Goal: Task Accomplishment & Management: Manage account settings

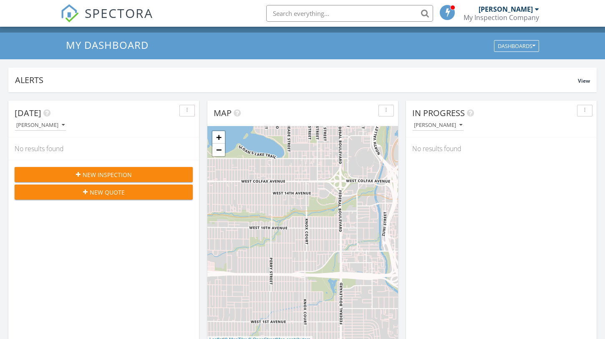
scroll to position [18, 0]
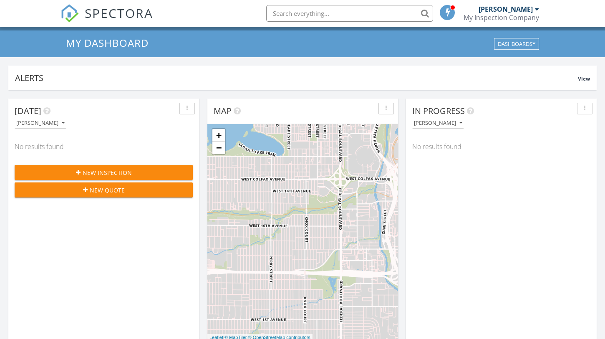
click at [172, 171] on div "New Inspection" at bounding box center [103, 172] width 165 height 9
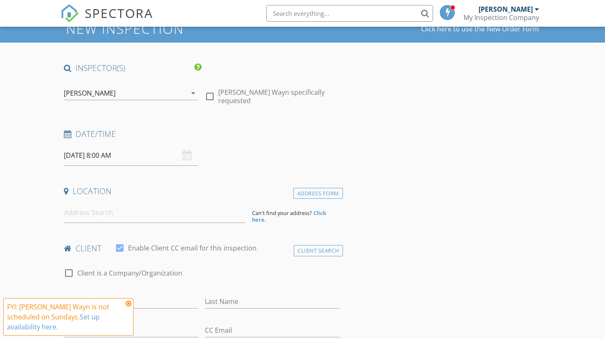
scroll to position [35, 0]
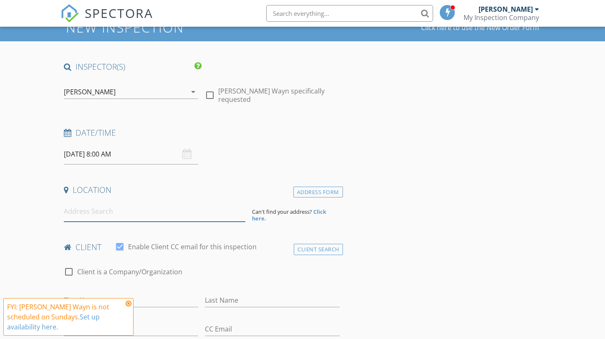
click at [103, 217] on input at bounding box center [154, 211] width 181 height 20
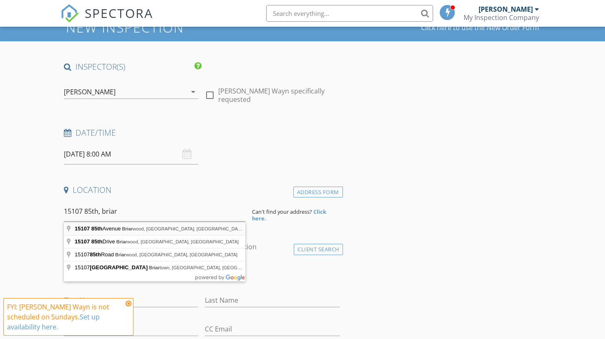
type input "15107 85th Avenue, Briarwood, NY, USA"
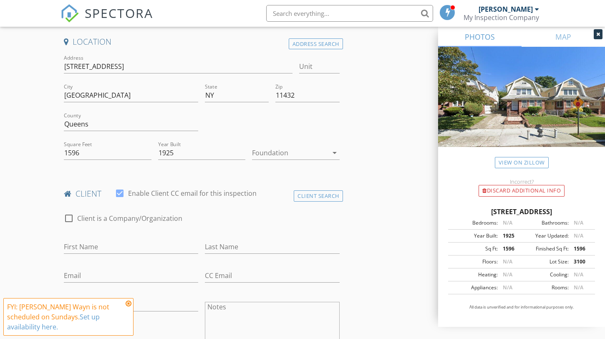
scroll to position [185, 0]
click at [331, 159] on div "Foundation arrow_drop_down" at bounding box center [296, 155] width 88 height 22
click at [317, 144] on div at bounding box center [290, 150] width 76 height 13
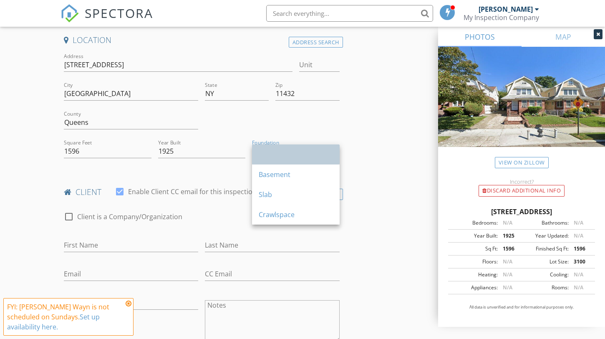
click at [312, 157] on div at bounding box center [296, 154] width 74 height 10
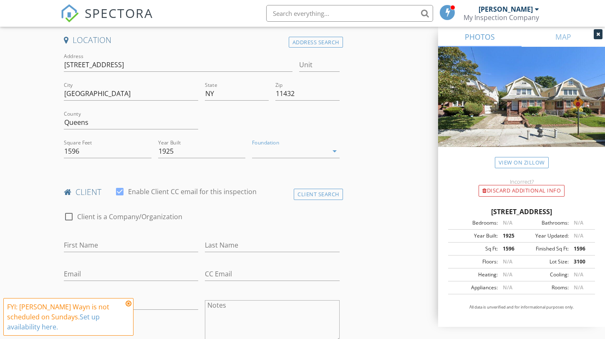
click at [317, 143] on div "Foundation arrow_drop_down" at bounding box center [296, 152] width 88 height 27
click at [321, 146] on div at bounding box center [290, 150] width 76 height 13
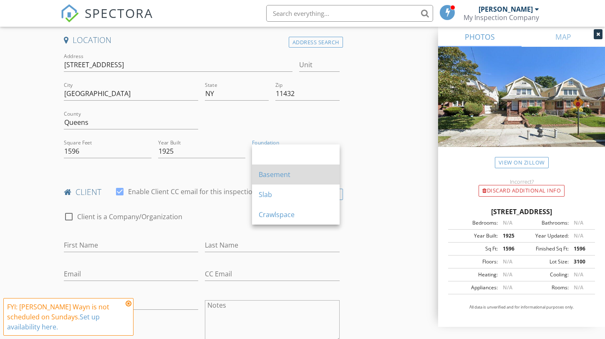
click at [314, 170] on div "Basement" at bounding box center [296, 174] width 74 height 10
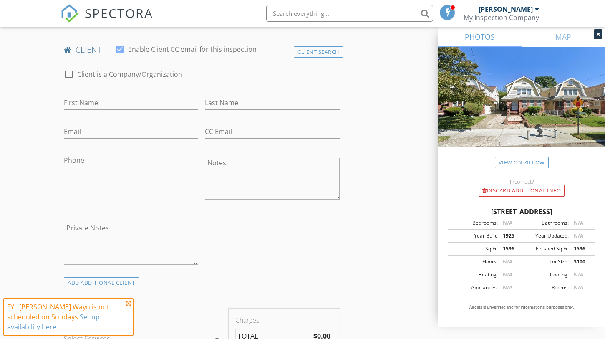
scroll to position [265, 0]
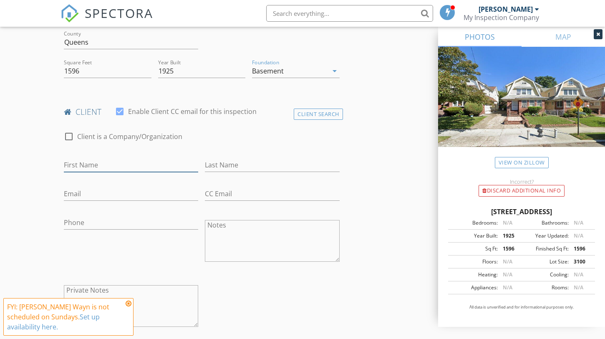
click at [158, 163] on input "First Name" at bounding box center [131, 165] width 134 height 14
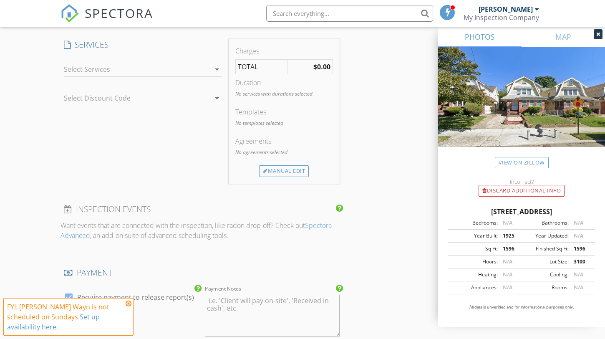
scroll to position [581, 0]
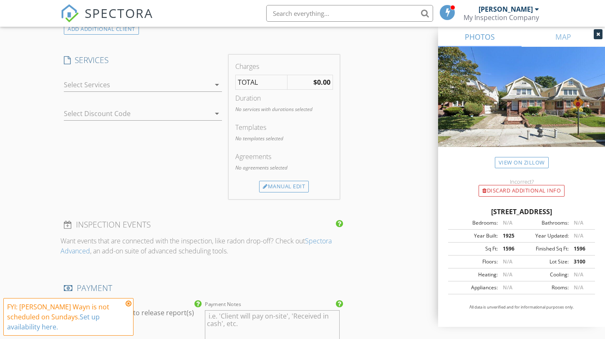
type input "The Brooklyn School of Real Estate"
click at [191, 90] on div at bounding box center [137, 84] width 146 height 13
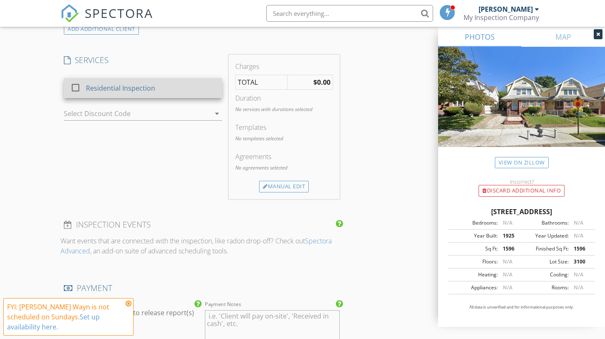
click at [192, 85] on div "Residential Inspection" at bounding box center [150, 88] width 129 height 17
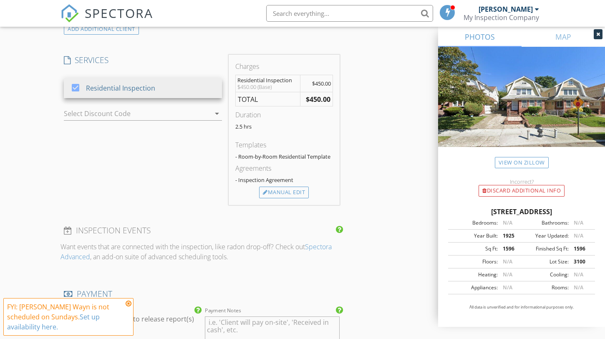
click at [176, 177] on div "SERVICES check_box Residential Inspection Residential Inspection arrow_drop_dow…" at bounding box center [142, 130] width 165 height 150
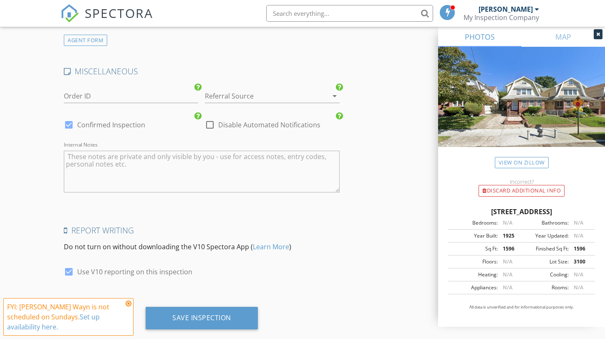
scroll to position [1076, 0]
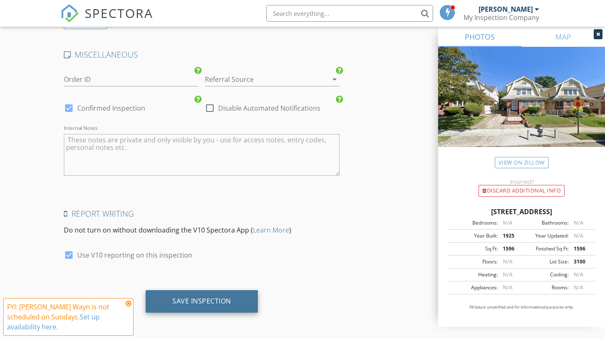
click at [241, 299] on div "Save Inspection" at bounding box center [202, 301] width 112 height 23
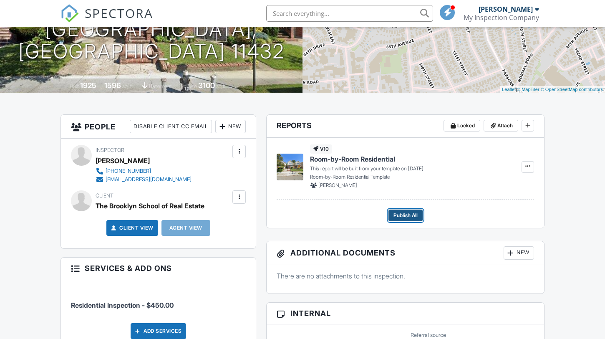
click at [419, 213] on button "Publish All" at bounding box center [405, 215] width 34 height 12
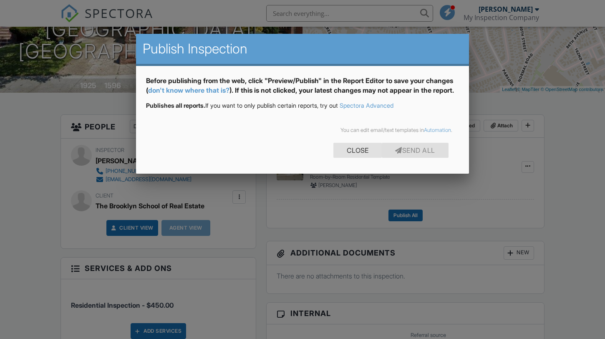
click at [359, 158] on div "Close" at bounding box center [357, 150] width 48 height 15
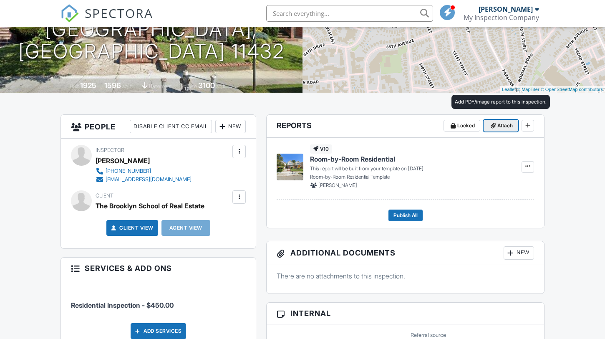
click at [511, 129] on span "Attach" at bounding box center [504, 125] width 15 height 8
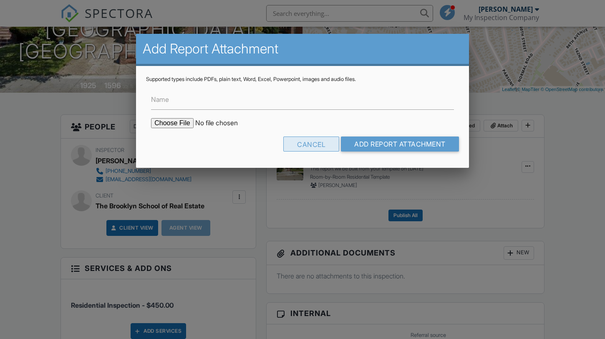
click at [309, 143] on div "Cancel" at bounding box center [311, 143] width 56 height 15
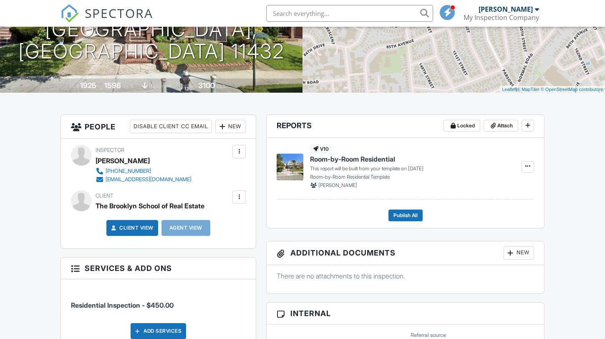
click at [522, 161] on div at bounding box center [526, 166] width 16 height 44
click at [529, 166] on icon at bounding box center [527, 166] width 5 height 6
click at [493, 190] on input "Build Now" at bounding box center [485, 189] width 85 height 19
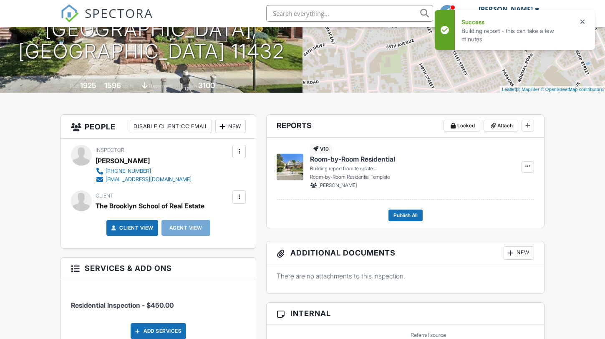
click at [583, 20] on icon at bounding box center [584, 22] width 8 height 10
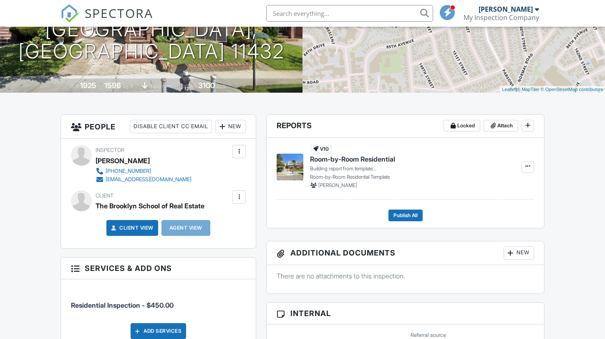
click at [300, 169] on img at bounding box center [290, 166] width 27 height 27
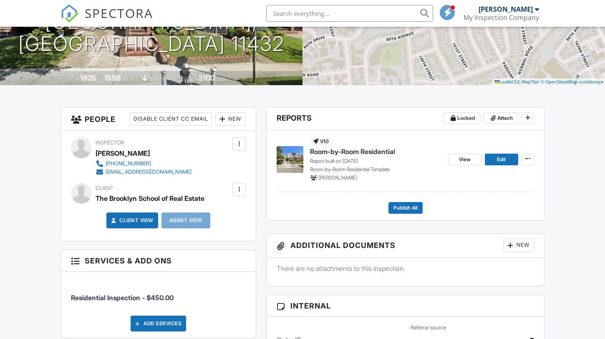
scroll to position [140, 0]
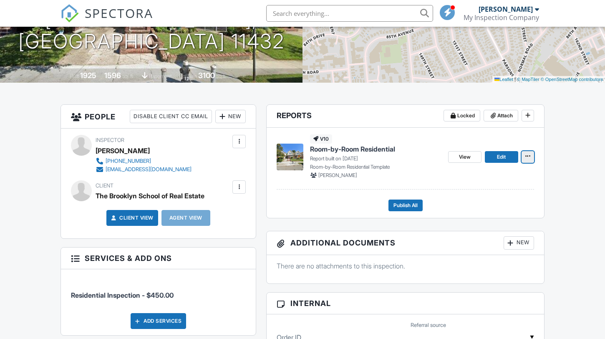
click at [525, 155] on icon at bounding box center [527, 156] width 5 height 6
click at [296, 158] on img at bounding box center [290, 156] width 27 height 27
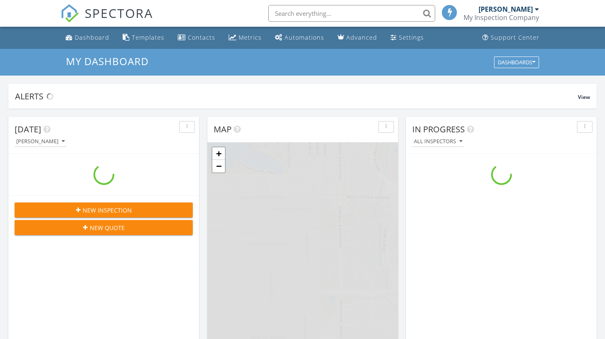
scroll to position [759, 605]
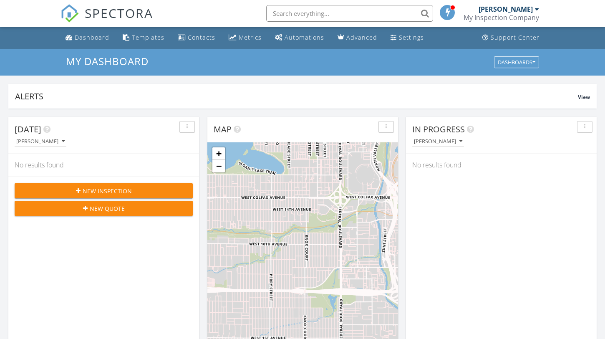
click at [145, 193] on div "New Inspection" at bounding box center [103, 190] width 165 height 9
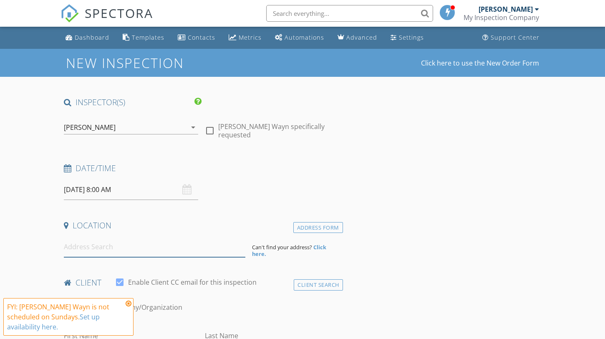
click at [143, 248] on input at bounding box center [154, 246] width 181 height 20
click at [163, 251] on input "1333 E26TH Brooklyn" at bounding box center [154, 246] width 181 height 20
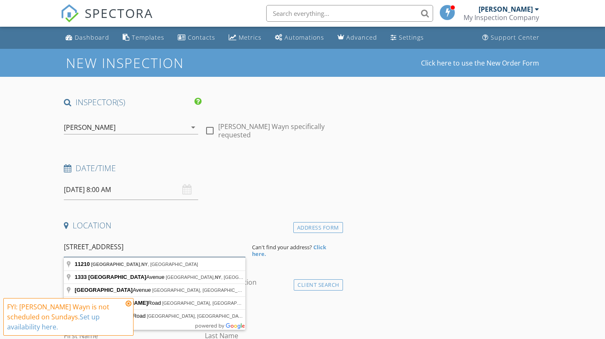
type input "1333 E26TH Brooklyn, NY, 11210"
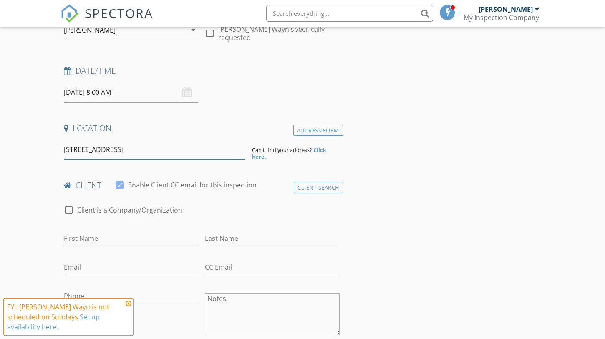
scroll to position [155, 0]
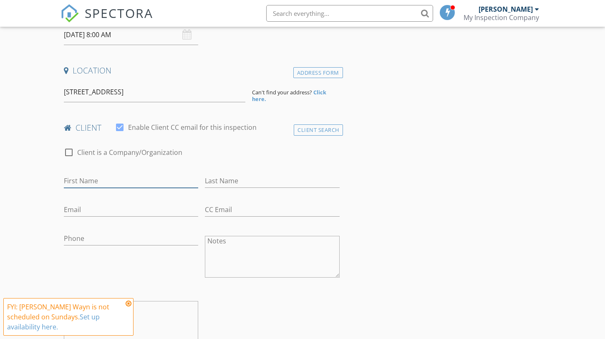
click at [122, 180] on input "First Name" at bounding box center [131, 181] width 134 height 14
type input "r"
type input "t"
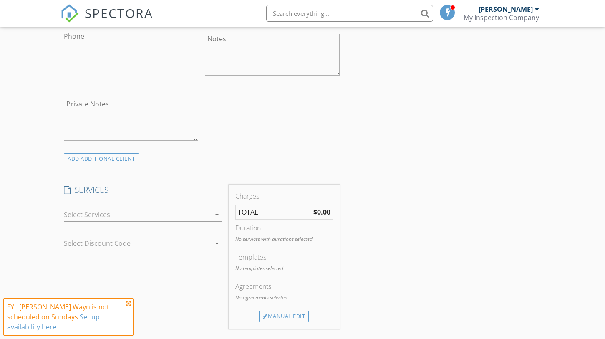
scroll to position [462, 0]
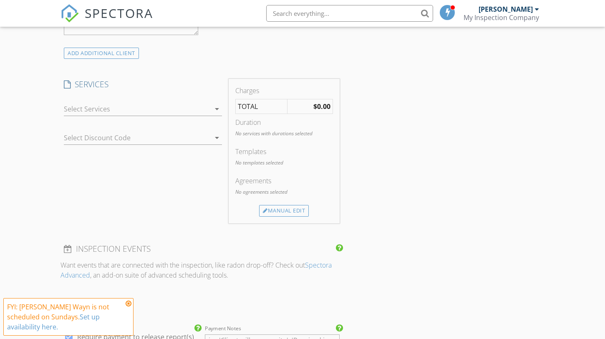
type input "The Brooklyn School of Real Estate"
click at [204, 111] on div at bounding box center [137, 108] width 146 height 13
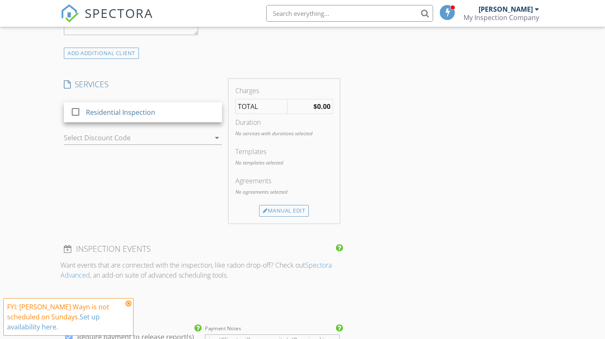
click at [205, 125] on div "check_box_outline_blank Residential Inspection arrow_drop_down Select Discount …" at bounding box center [142, 125] width 165 height 58
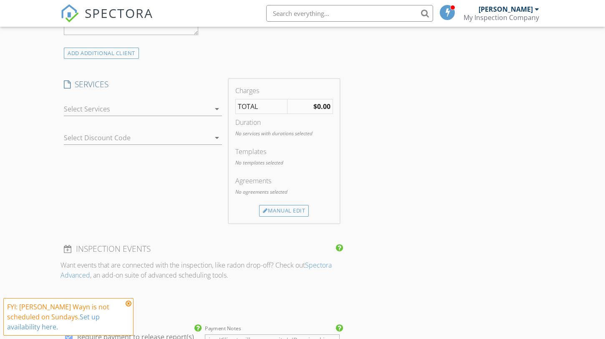
click at [204, 118] on div "arrow_drop_down" at bounding box center [143, 113] width 158 height 22
click at [211, 112] on div "arrow_drop_down" at bounding box center [216, 109] width 12 height 10
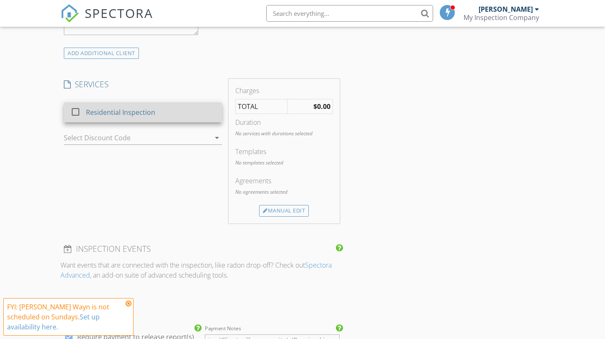
click at [209, 115] on div "Residential Inspection" at bounding box center [150, 112] width 129 height 17
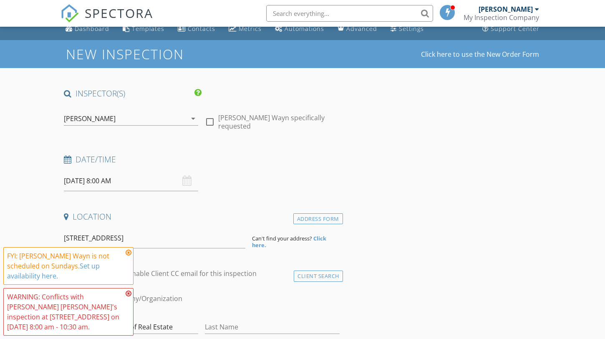
scroll to position [0, 0]
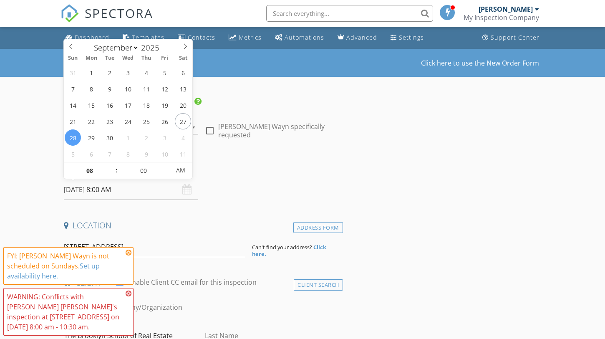
click at [100, 180] on input "09/28/2025 8:00 AM" at bounding box center [131, 189] width 134 height 20
click at [69, 48] on icon at bounding box center [71, 46] width 6 height 6
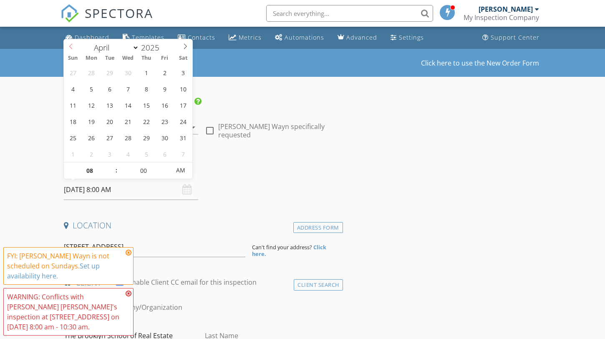
click at [69, 48] on icon at bounding box center [71, 46] width 6 height 6
click at [178, 47] on span at bounding box center [185, 45] width 14 height 12
select select "6"
click at [178, 47] on span at bounding box center [185, 45] width 14 height 12
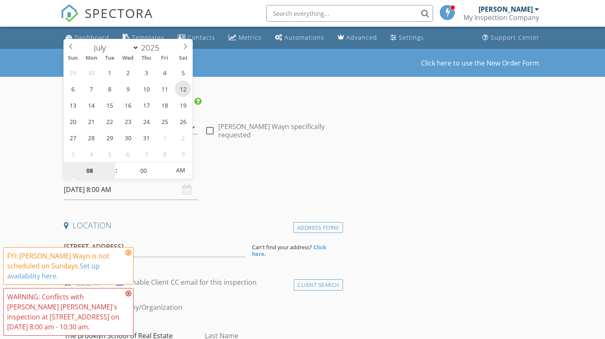
type input "07/12/2025 8:00 AM"
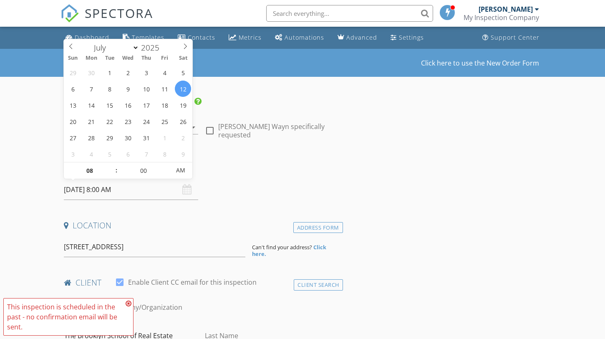
click at [309, 167] on h4 "Date/Time" at bounding box center [202, 168] width 276 height 11
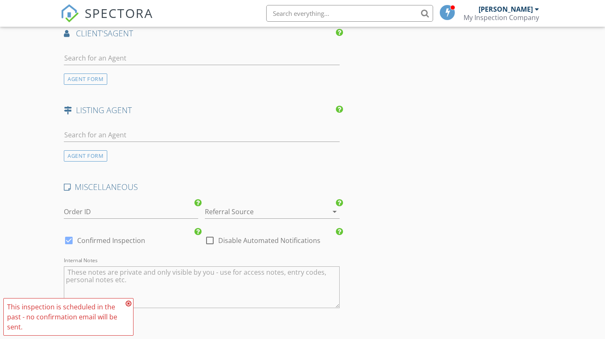
scroll to position [981, 0]
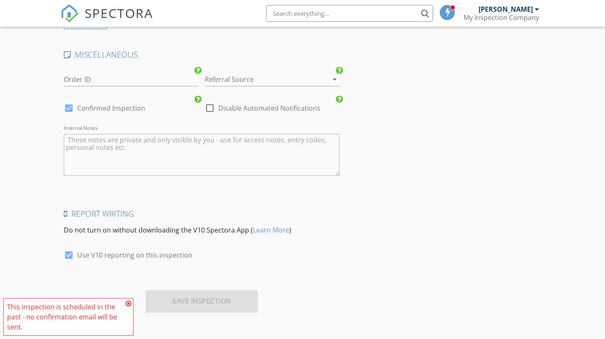
click at [128, 304] on icon at bounding box center [129, 303] width 6 height 7
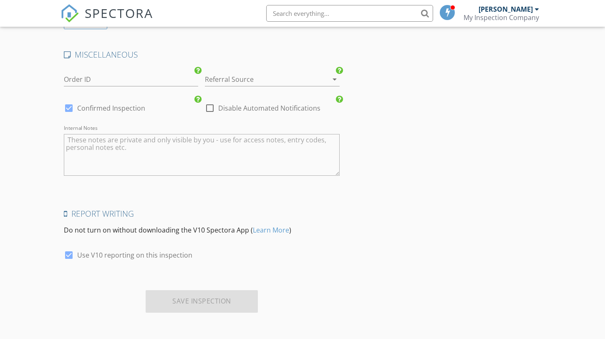
click at [184, 246] on div "check_box Use V10 reporting on this inspection" at bounding box center [154, 255] width 188 height 28
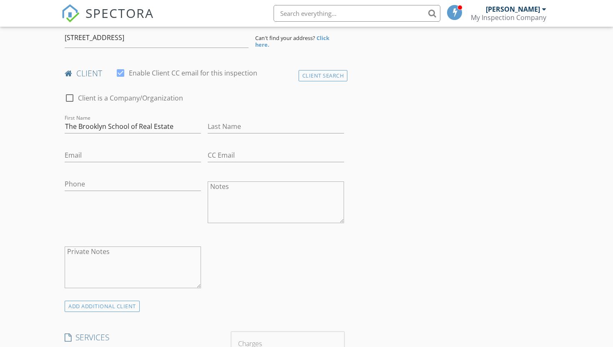
scroll to position [0, 0]
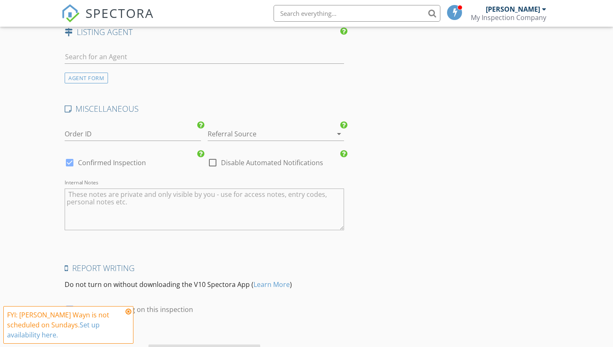
scroll to position [966, 0]
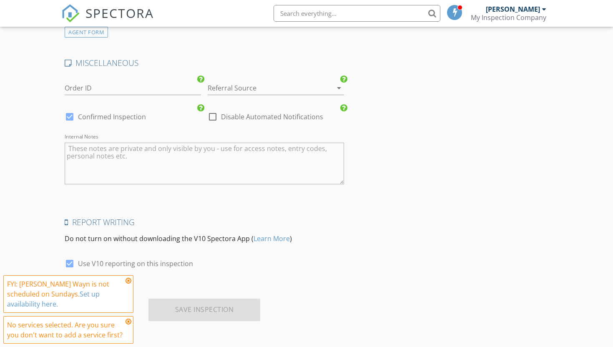
click at [91, 297] on link "Set up availability here." at bounding box center [53, 298] width 93 height 19
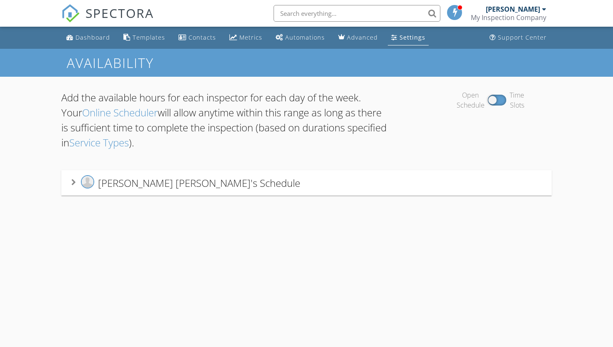
click at [250, 181] on div "[PERSON_NAME] [PERSON_NAME]'s Schedule" at bounding box center [306, 182] width 470 height 15
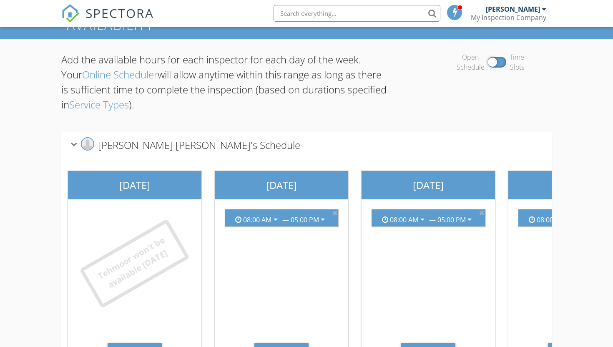
click at [489, 60] on div at bounding box center [497, 62] width 18 height 11
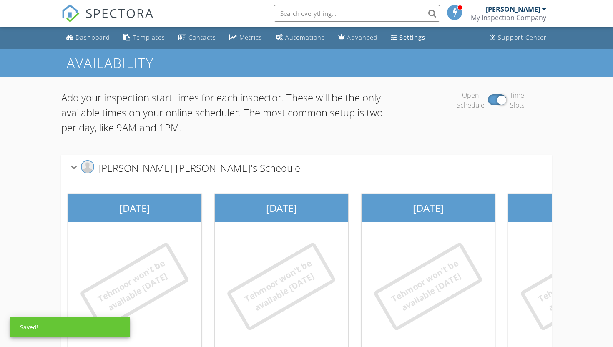
click at [499, 97] on div at bounding box center [497, 99] width 18 height 11
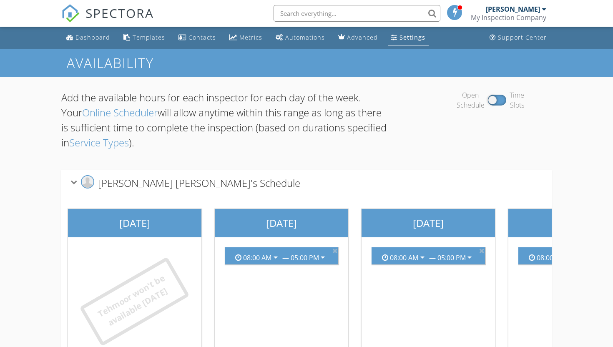
scroll to position [84, 0]
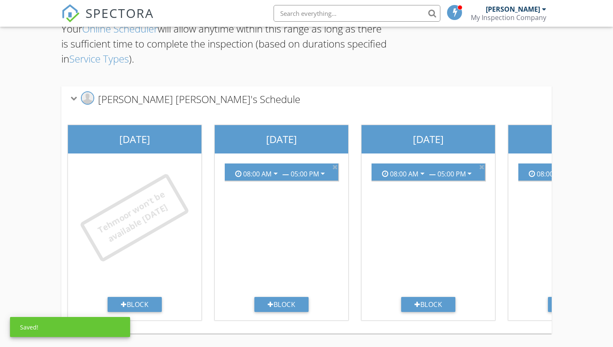
click at [138, 232] on div "Tehmoor won't be available [DATE]" at bounding box center [135, 218] width 111 height 90
click at [150, 117] on div "[DATE] Tehmoor won't be available [DATE] Block [DATE] 08:00 AM arrow_drop_down …" at bounding box center [575, 223] width 1028 height 222
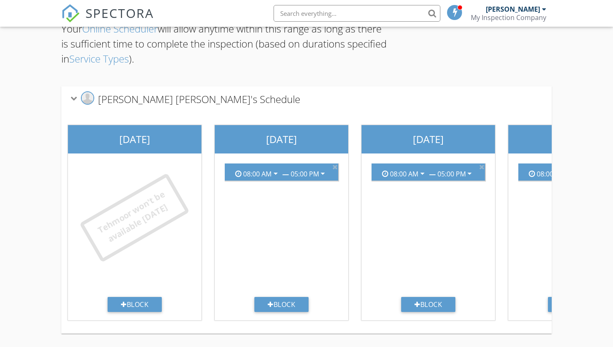
click at [138, 97] on span "[PERSON_NAME] [PERSON_NAME]'s Schedule" at bounding box center [199, 99] width 202 height 14
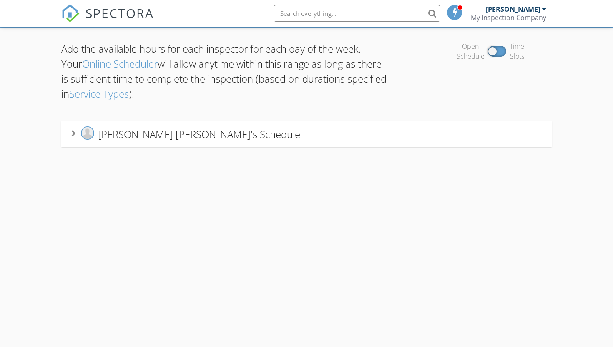
click at [131, 133] on span "[PERSON_NAME] [PERSON_NAME]'s Schedule" at bounding box center [199, 134] width 202 height 14
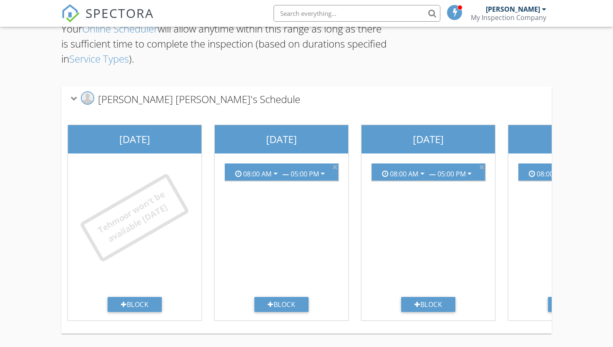
click at [119, 237] on div "Tehmoor won't be available [DATE]" at bounding box center [134, 217] width 83 height 63
click at [126, 306] on div "Block" at bounding box center [135, 304] width 54 height 15
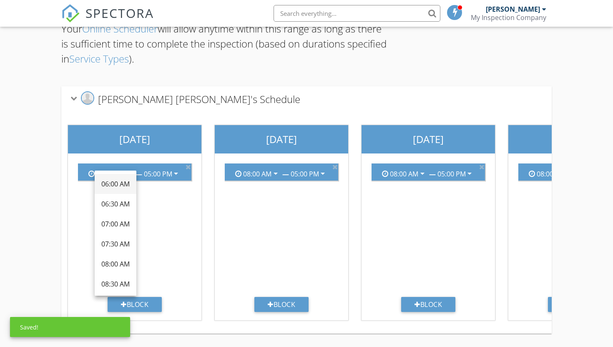
click at [118, 181] on div "06:00 AM" at bounding box center [115, 184] width 28 height 10
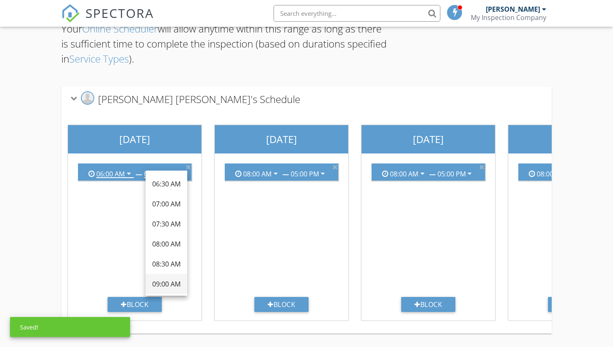
scroll to position [582, 0]
click at [176, 286] on div "11:30 PM" at bounding box center [166, 282] width 28 height 10
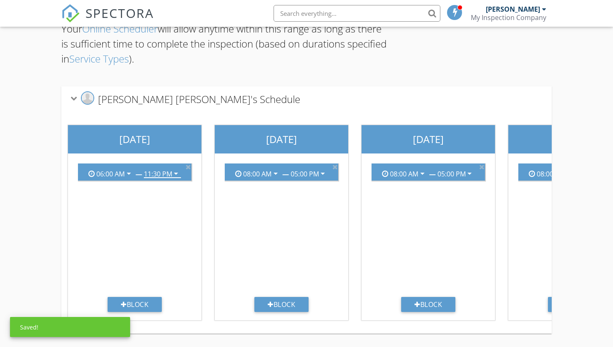
click at [173, 254] on div "06:00 AM arrow_drop_down — 11:30 PM arrow_drop_down" at bounding box center [134, 227] width 127 height 140
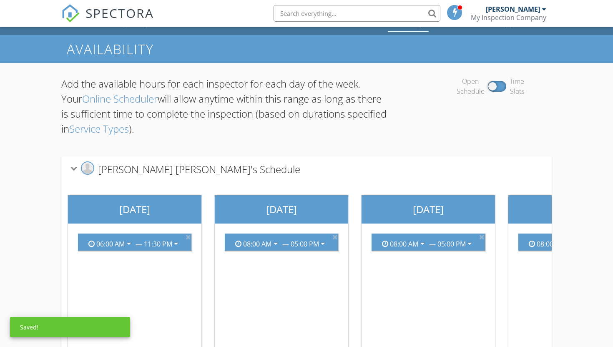
scroll to position [0, 0]
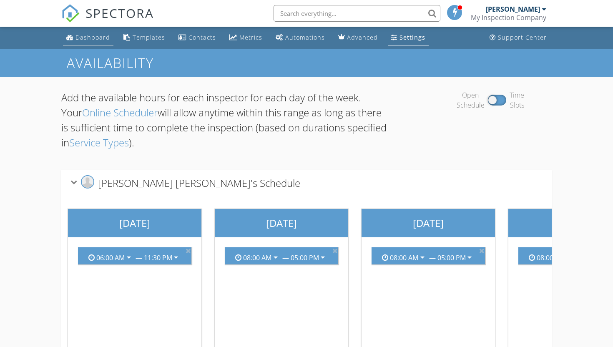
click at [101, 33] on link "Dashboard" at bounding box center [88, 37] width 50 height 15
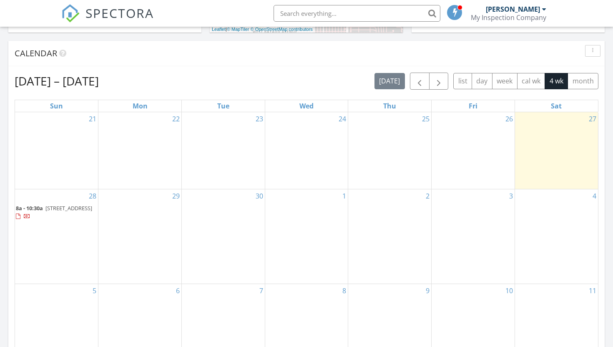
scroll to position [286, 0]
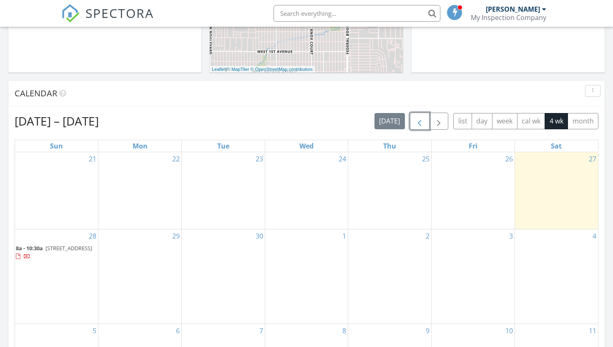
click at [414, 124] on button "button" at bounding box center [420, 121] width 20 height 17
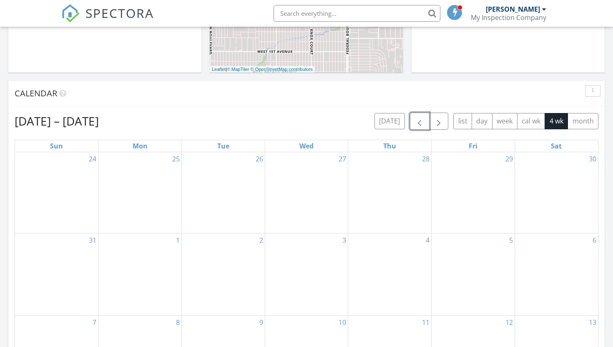
click at [414, 124] on button "button" at bounding box center [420, 121] width 20 height 17
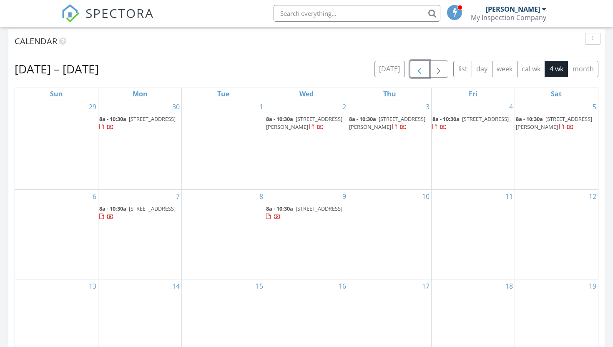
scroll to position [345, 0]
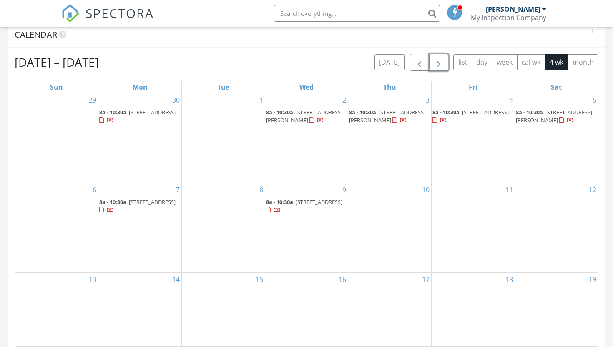
click at [436, 60] on span "button" at bounding box center [439, 63] width 10 height 10
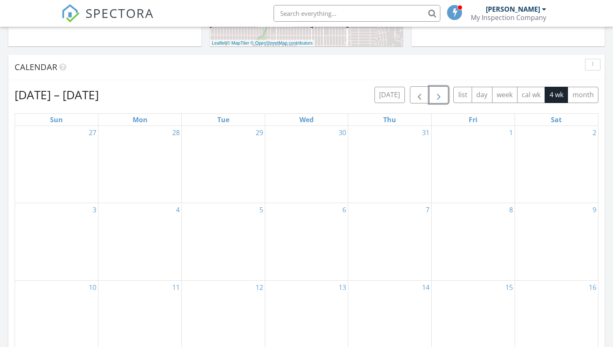
scroll to position [313, 0]
click at [438, 93] on span "button" at bounding box center [439, 95] width 10 height 10
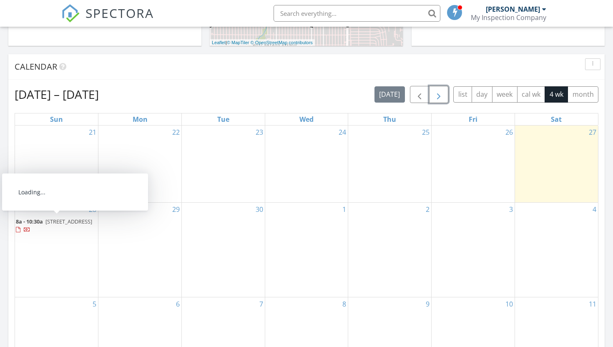
click at [46, 225] on span "[STREET_ADDRESS]" at bounding box center [68, 222] width 47 height 8
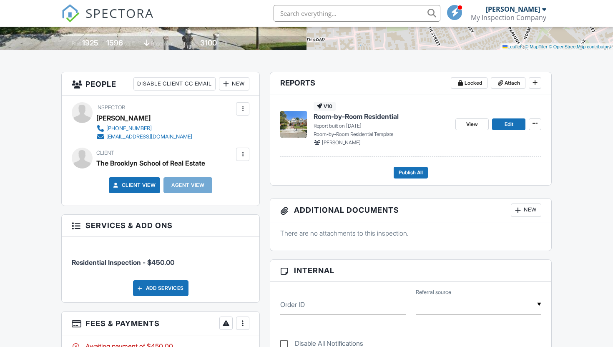
scroll to position [172, 0]
click at [518, 125] on link "Edit" at bounding box center [508, 125] width 33 height 12
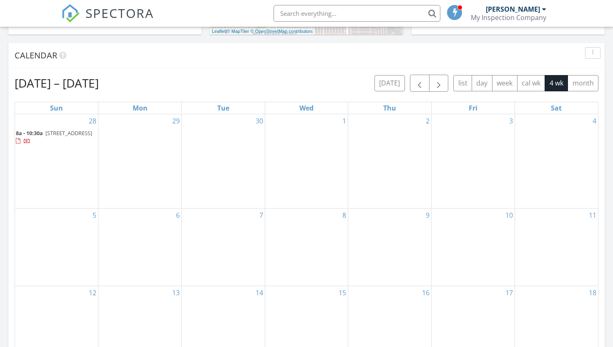
scroll to position [324, 0]
click at [425, 88] on button "button" at bounding box center [420, 83] width 20 height 17
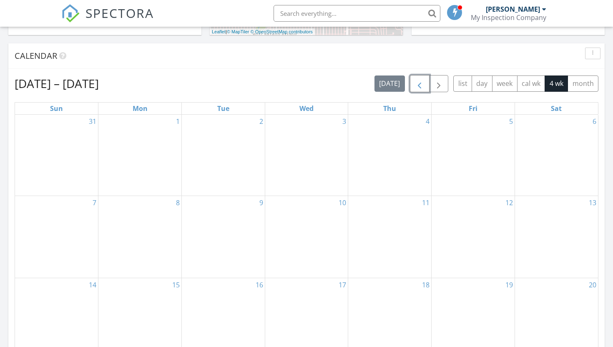
click at [425, 88] on button "button" at bounding box center [420, 83] width 20 height 17
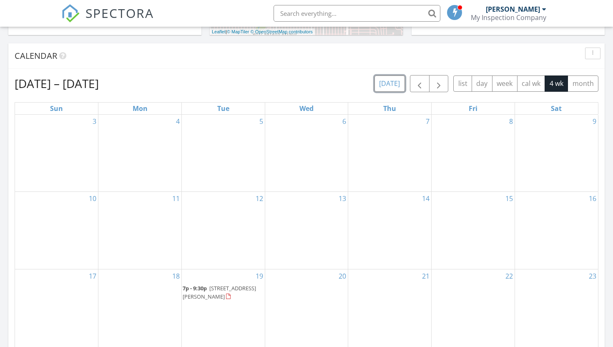
click at [387, 83] on button "today" at bounding box center [390, 83] width 30 height 16
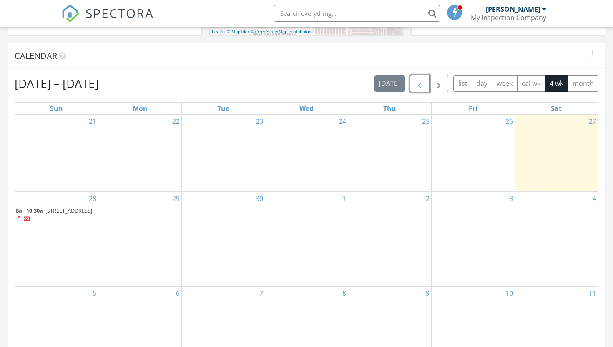
click at [422, 88] on span "button" at bounding box center [420, 84] width 10 height 10
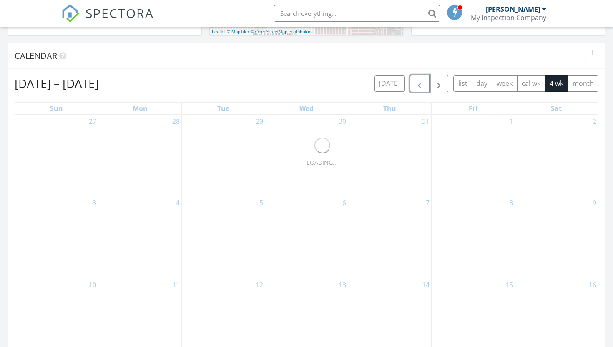
click at [422, 88] on span "button" at bounding box center [420, 84] width 10 height 10
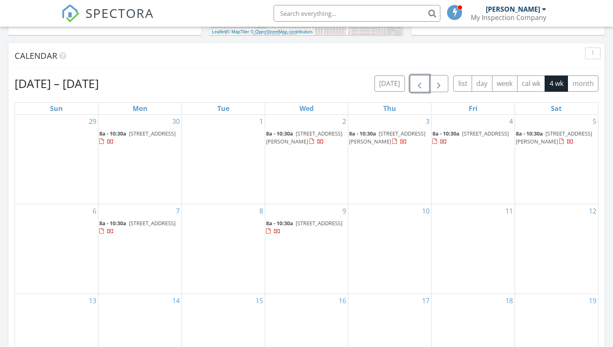
click at [422, 88] on span "button" at bounding box center [420, 84] width 10 height 10
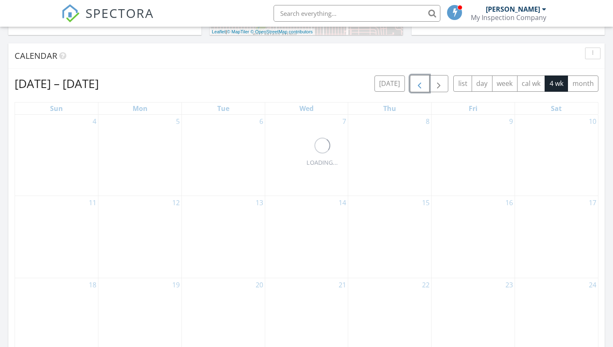
click at [422, 88] on span "button" at bounding box center [420, 84] width 10 height 10
click at [436, 89] on span "button" at bounding box center [439, 84] width 10 height 10
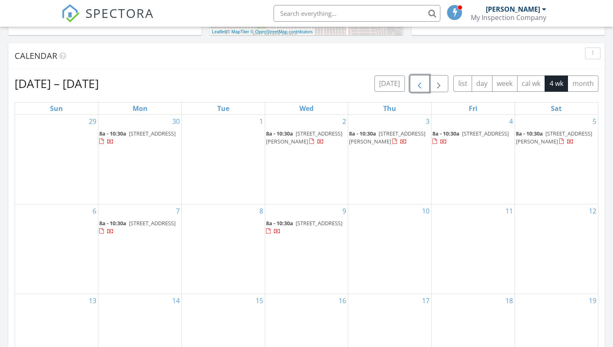
click at [416, 83] on span "button" at bounding box center [420, 84] width 10 height 10
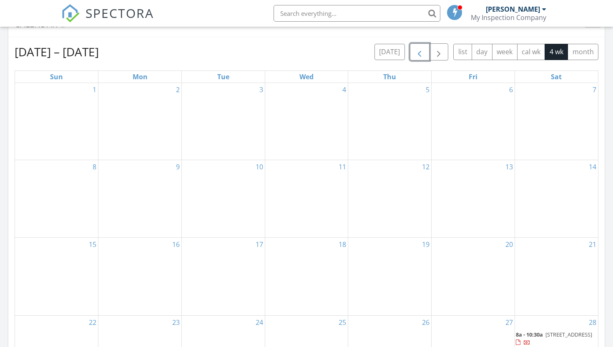
scroll to position [355, 0]
click at [445, 55] on button "button" at bounding box center [439, 52] width 20 height 17
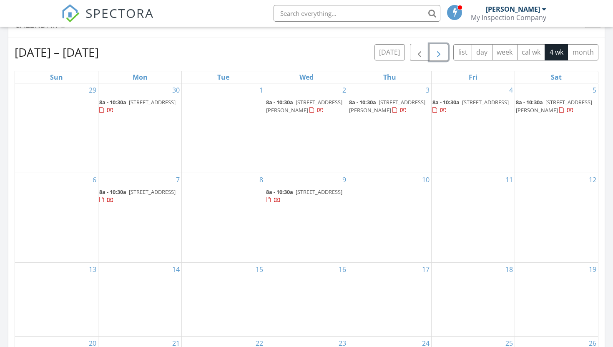
click at [442, 59] on button "button" at bounding box center [439, 52] width 20 height 17
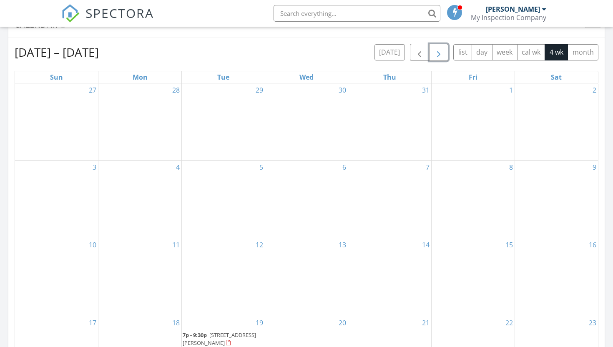
click at [442, 59] on button "button" at bounding box center [439, 52] width 20 height 17
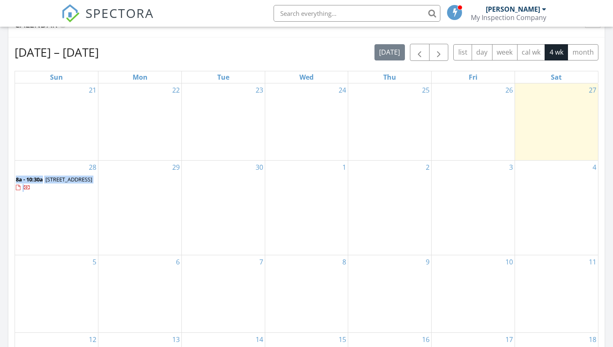
click at [43, 181] on span "8a - 10:30a" at bounding box center [29, 180] width 27 height 8
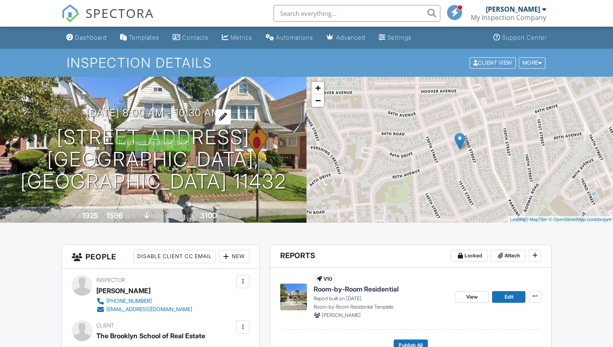
click at [152, 118] on h3 "09/28/2025 8:00 am - 10:30 am" at bounding box center [153, 112] width 135 height 11
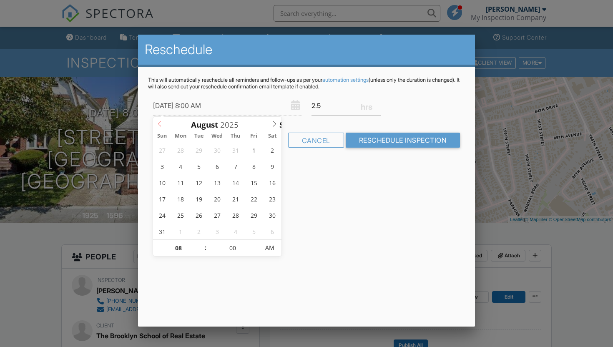
click at [163, 121] on span at bounding box center [160, 123] width 14 height 12
click at [276, 127] on span at bounding box center [275, 123] width 14 height 12
type input "07/10/2025 8:00 AM"
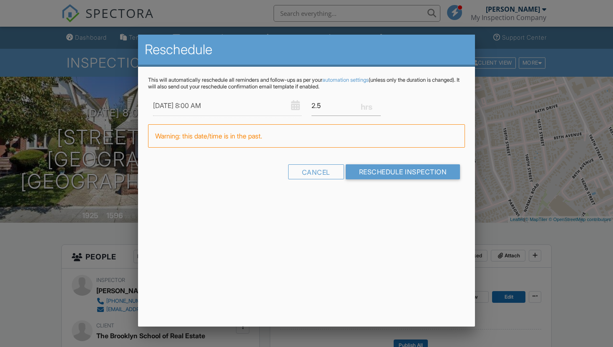
click at [383, 201] on div "This will automatically reschedule all reminders and follow-ups as per your aut…" at bounding box center [306, 135] width 337 height 137
click at [323, 106] on input "2.5" at bounding box center [346, 106] width 69 height 20
click at [371, 172] on input "Reschedule Inspection" at bounding box center [403, 171] width 115 height 15
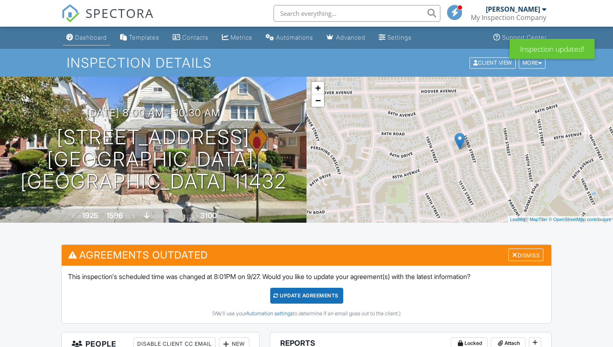
click at [96, 40] on div "Dashboard" at bounding box center [91, 37] width 32 height 7
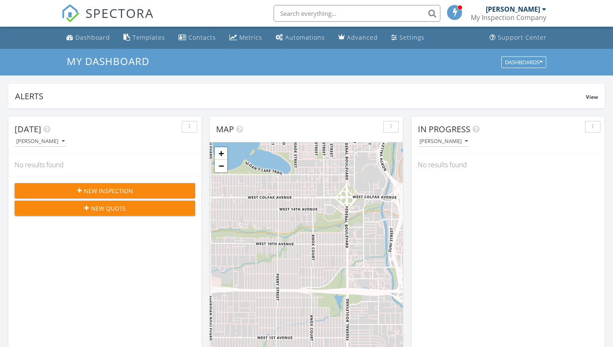
scroll to position [273, 0]
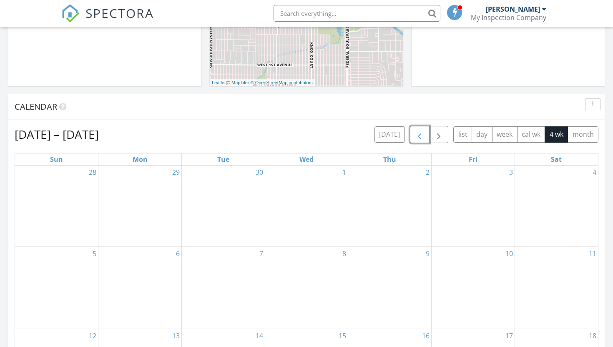
click at [421, 137] on span "button" at bounding box center [420, 135] width 10 height 10
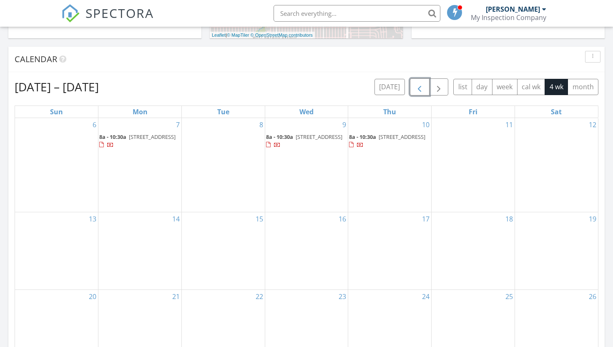
scroll to position [321, 0]
click at [415, 88] on span "button" at bounding box center [420, 87] width 10 height 10
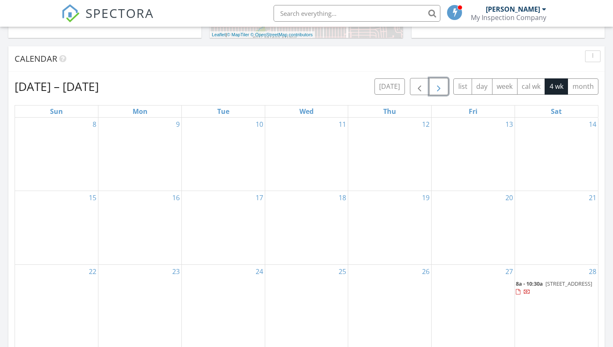
click at [429, 89] on button "button" at bounding box center [439, 86] width 20 height 17
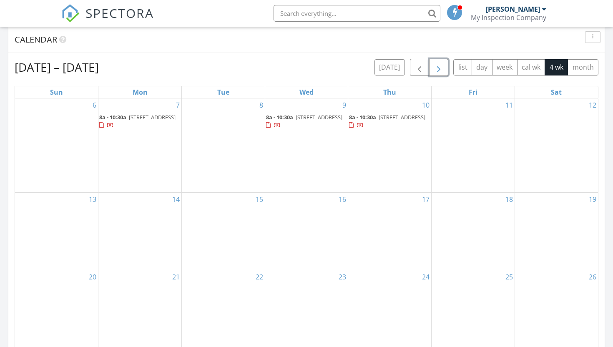
scroll to position [346, 0]
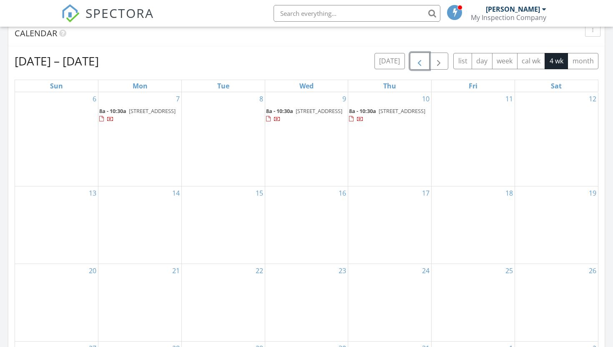
click at [418, 66] on span "button" at bounding box center [420, 61] width 10 height 10
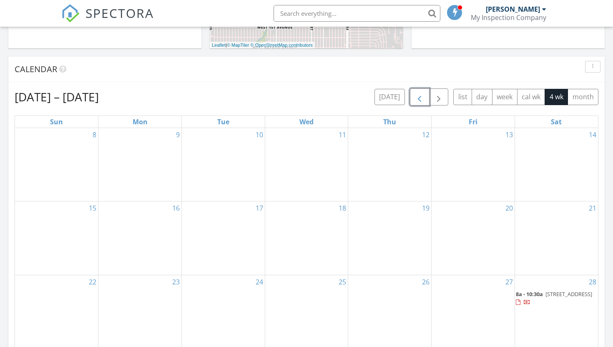
scroll to position [302, 0]
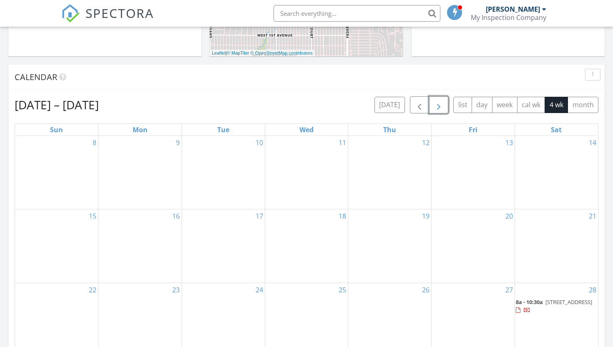
click at [439, 106] on span "button" at bounding box center [439, 105] width 10 height 10
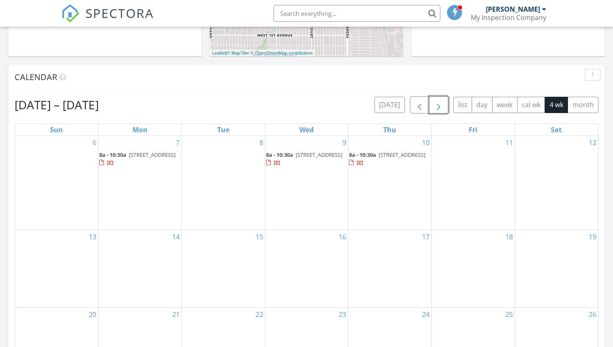
click at [439, 106] on span "button" at bounding box center [439, 105] width 10 height 10
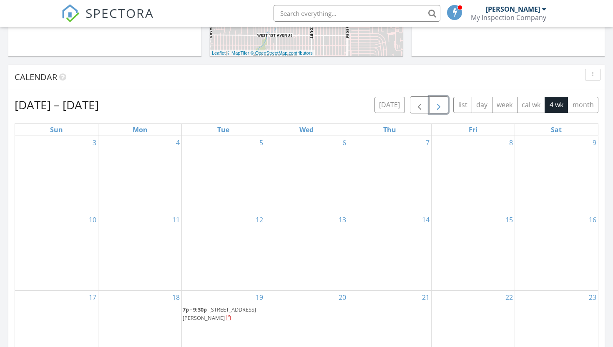
click at [439, 106] on span "button" at bounding box center [439, 105] width 10 height 10
click at [408, 105] on div "today list day week cal wk 4 wk month" at bounding box center [487, 104] width 224 height 17
click at [415, 105] on span "button" at bounding box center [420, 105] width 10 height 10
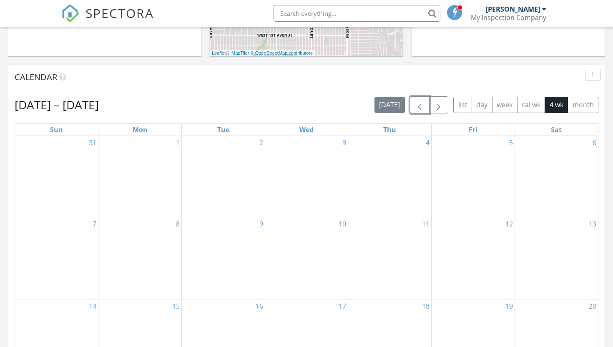
click at [415, 105] on span "button" at bounding box center [420, 105] width 10 height 10
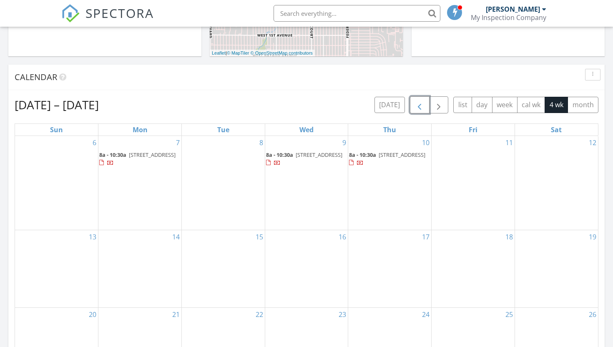
click at [533, 202] on div "12" at bounding box center [556, 183] width 83 height 94
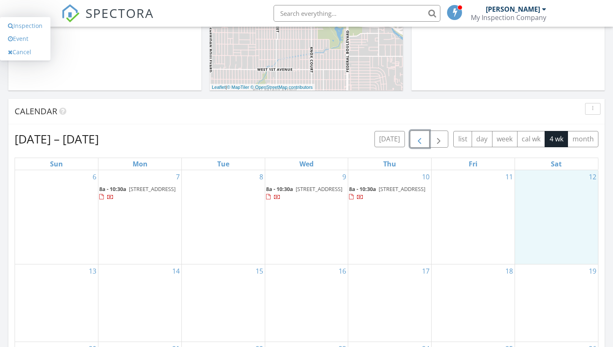
scroll to position [263, 0]
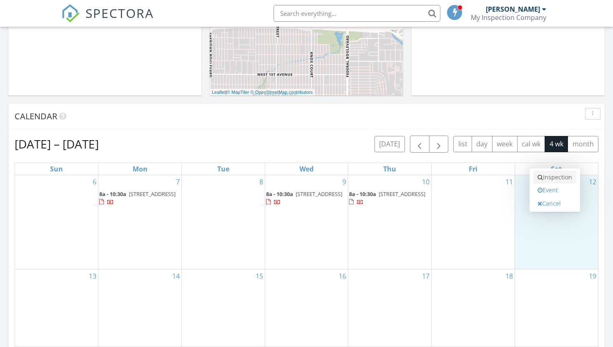
click at [558, 181] on link "Inspection" at bounding box center [554, 177] width 43 height 13
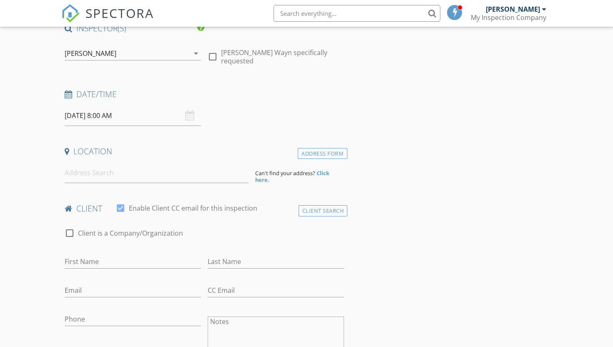
scroll to position [56, 0]
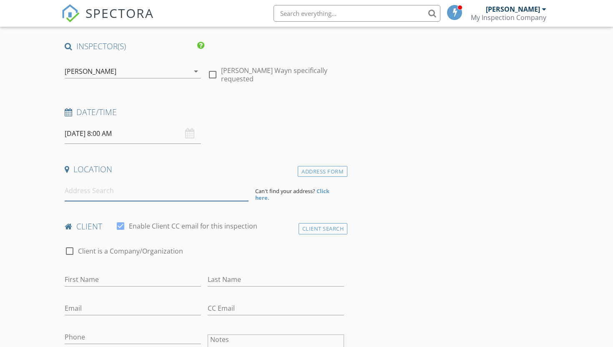
click at [149, 196] on input at bounding box center [157, 191] width 184 height 20
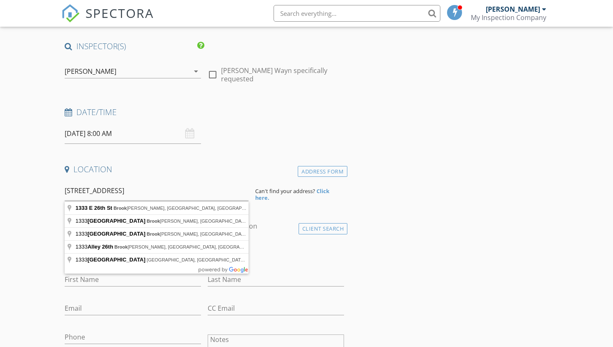
type input "[STREET_ADDRESS]"
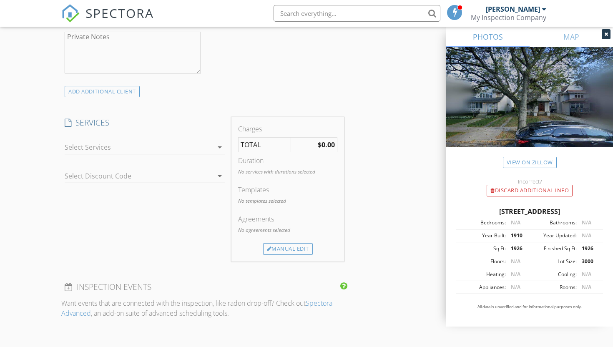
scroll to position [520, 0]
click at [197, 146] on div at bounding box center [139, 145] width 148 height 13
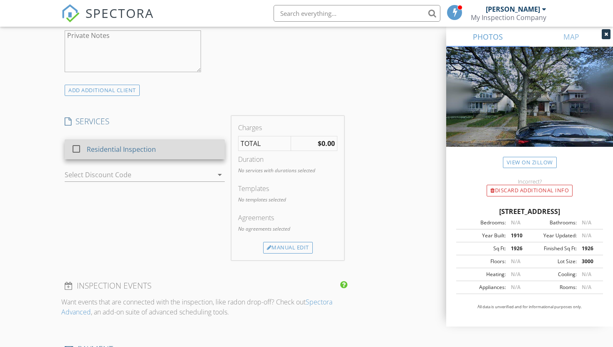
click at [194, 151] on div "Residential Inspection" at bounding box center [152, 149] width 131 height 17
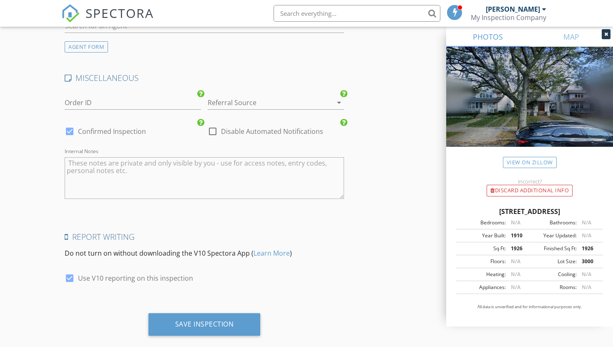
scroll to position [1051, 0]
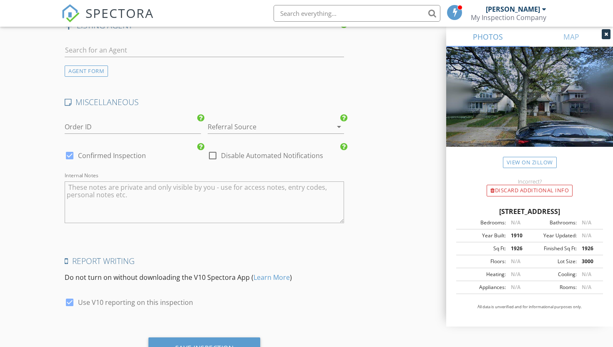
scroll to position [1067, 0]
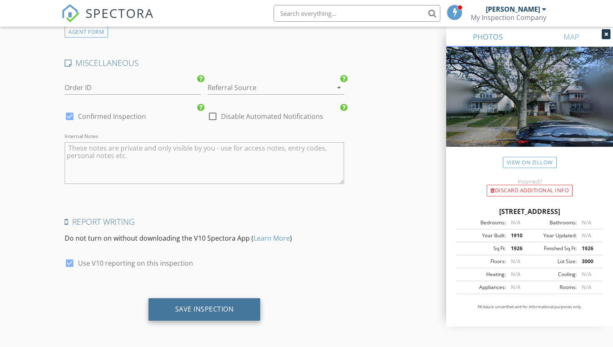
click at [196, 307] on div "Save Inspection" at bounding box center [204, 309] width 59 height 8
